Goal: Navigation & Orientation: Find specific page/section

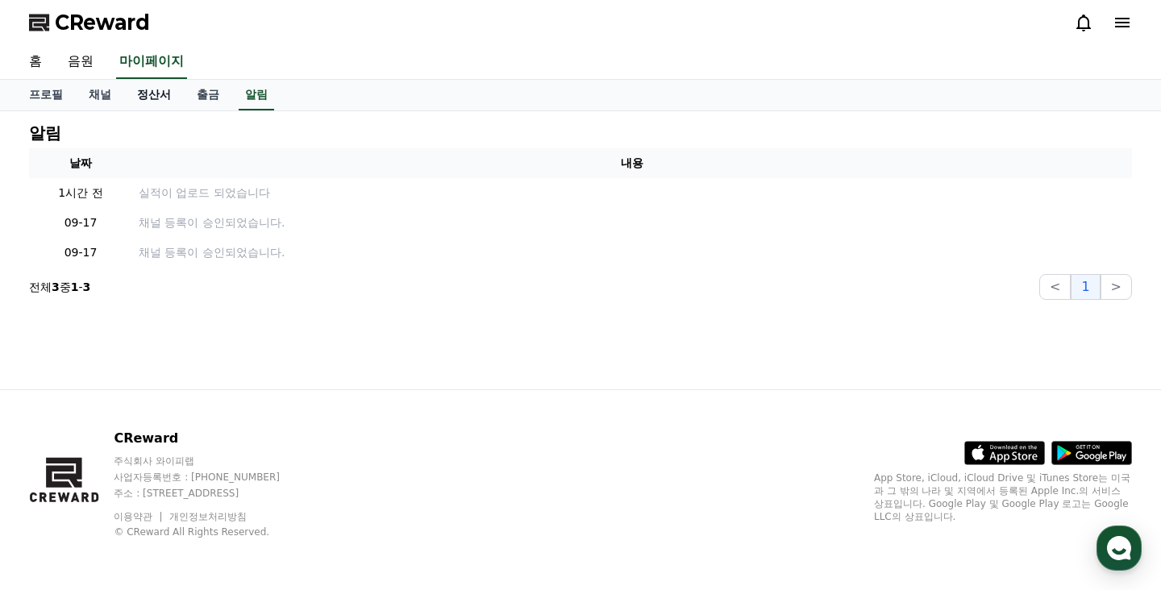
click at [129, 92] on link "정산서" at bounding box center [154, 95] width 60 height 31
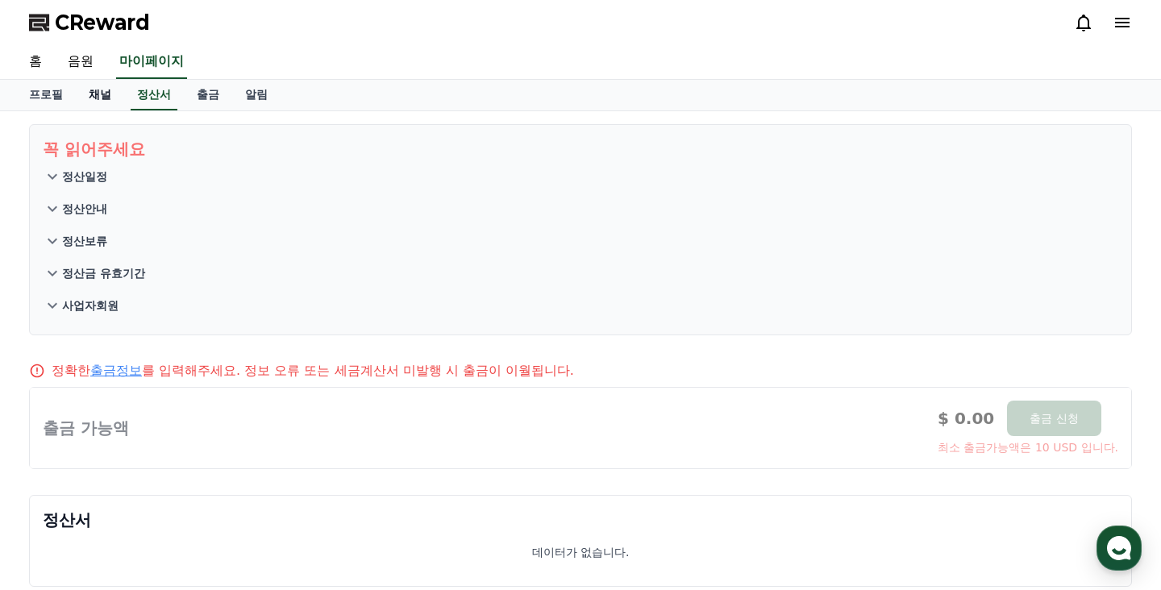
click at [98, 98] on link "채널" at bounding box center [100, 95] width 48 height 31
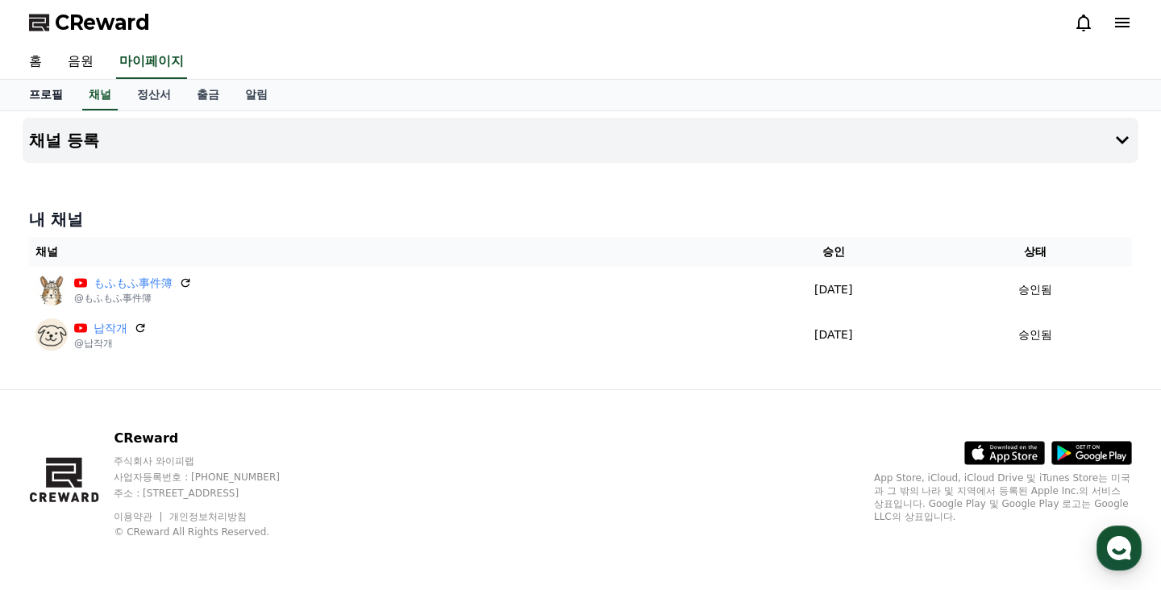
click at [52, 98] on link "프로필" at bounding box center [46, 95] width 60 height 31
select select "**********"
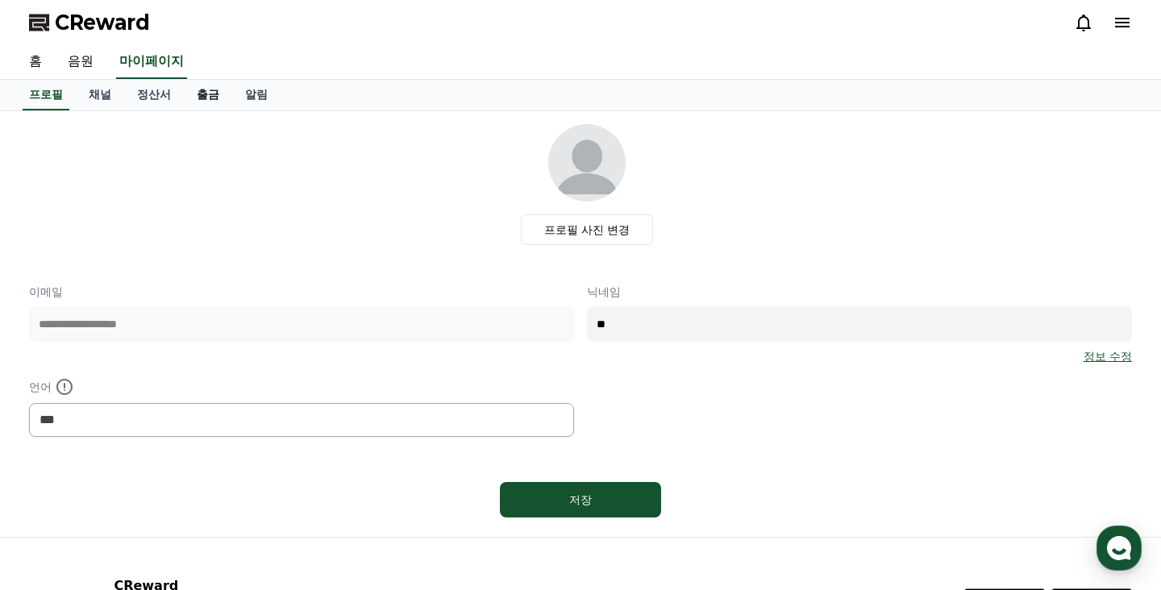
click at [193, 95] on link "출금" at bounding box center [208, 95] width 48 height 31
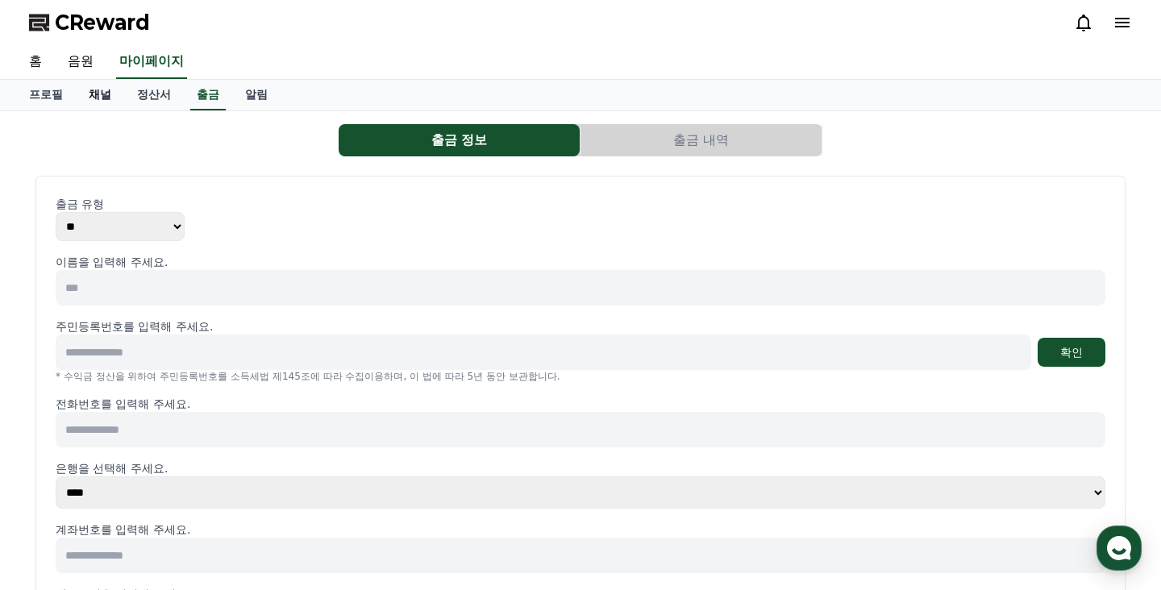
click at [89, 92] on link "채널" at bounding box center [100, 95] width 48 height 31
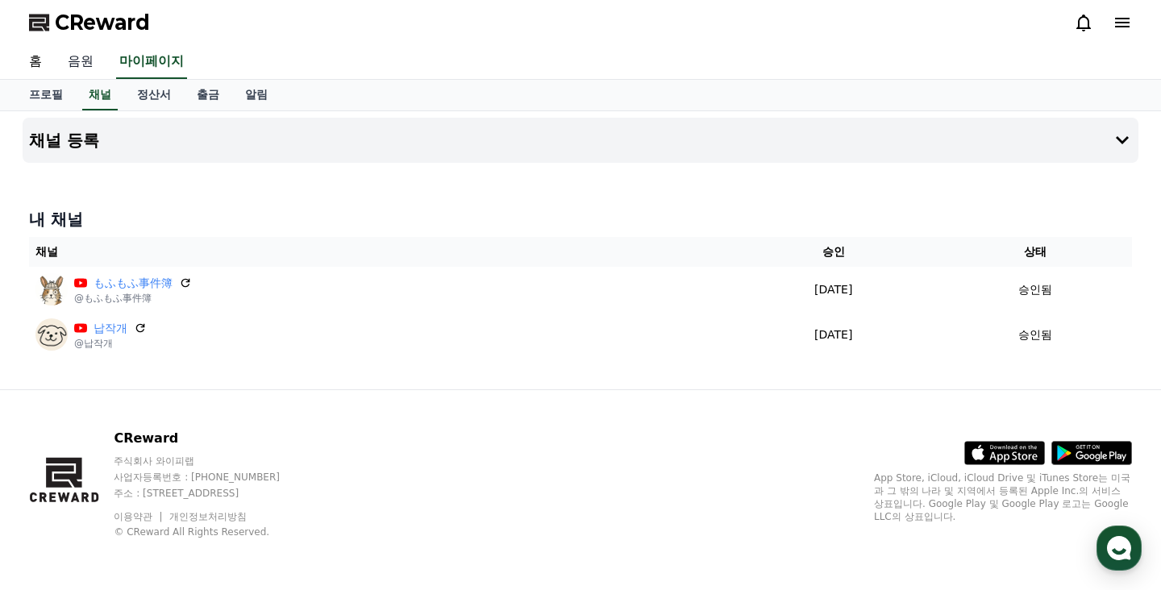
click at [70, 67] on link "음원" at bounding box center [81, 62] width 52 height 34
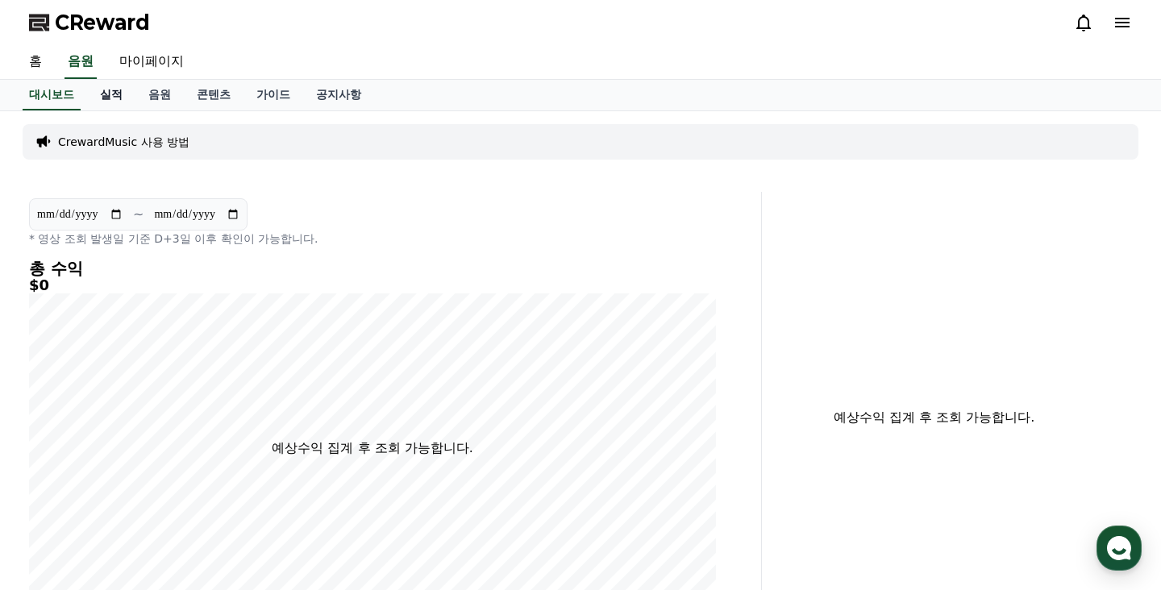
click at [105, 91] on link "실적" at bounding box center [111, 95] width 48 height 31
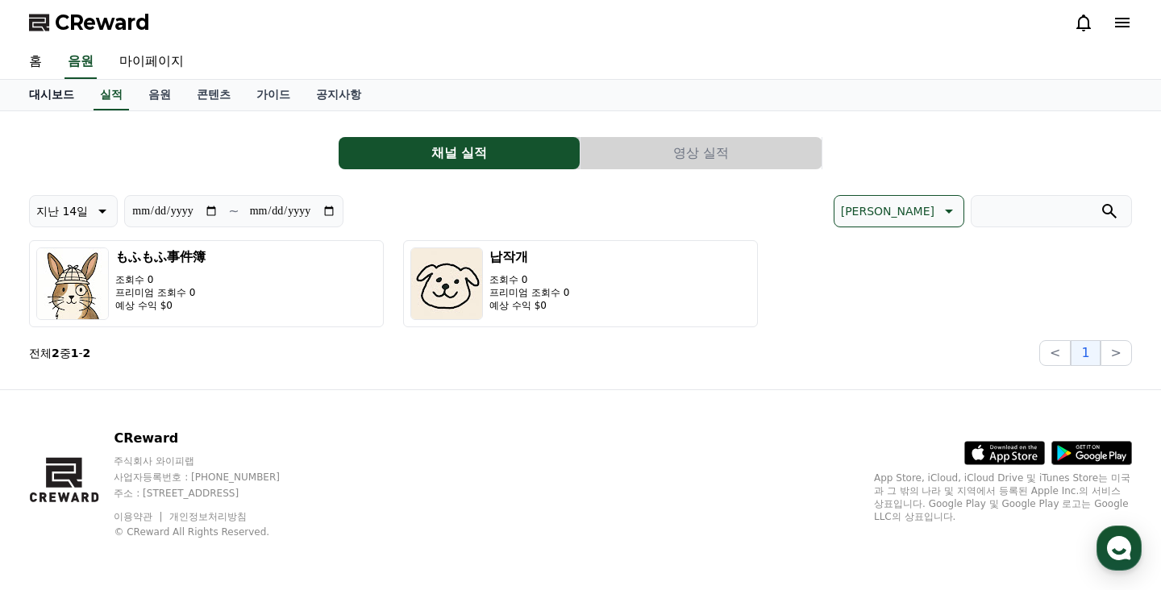
click at [59, 94] on link "대시보드" at bounding box center [51, 95] width 71 height 31
